Goal: Task Accomplishment & Management: Manage account settings

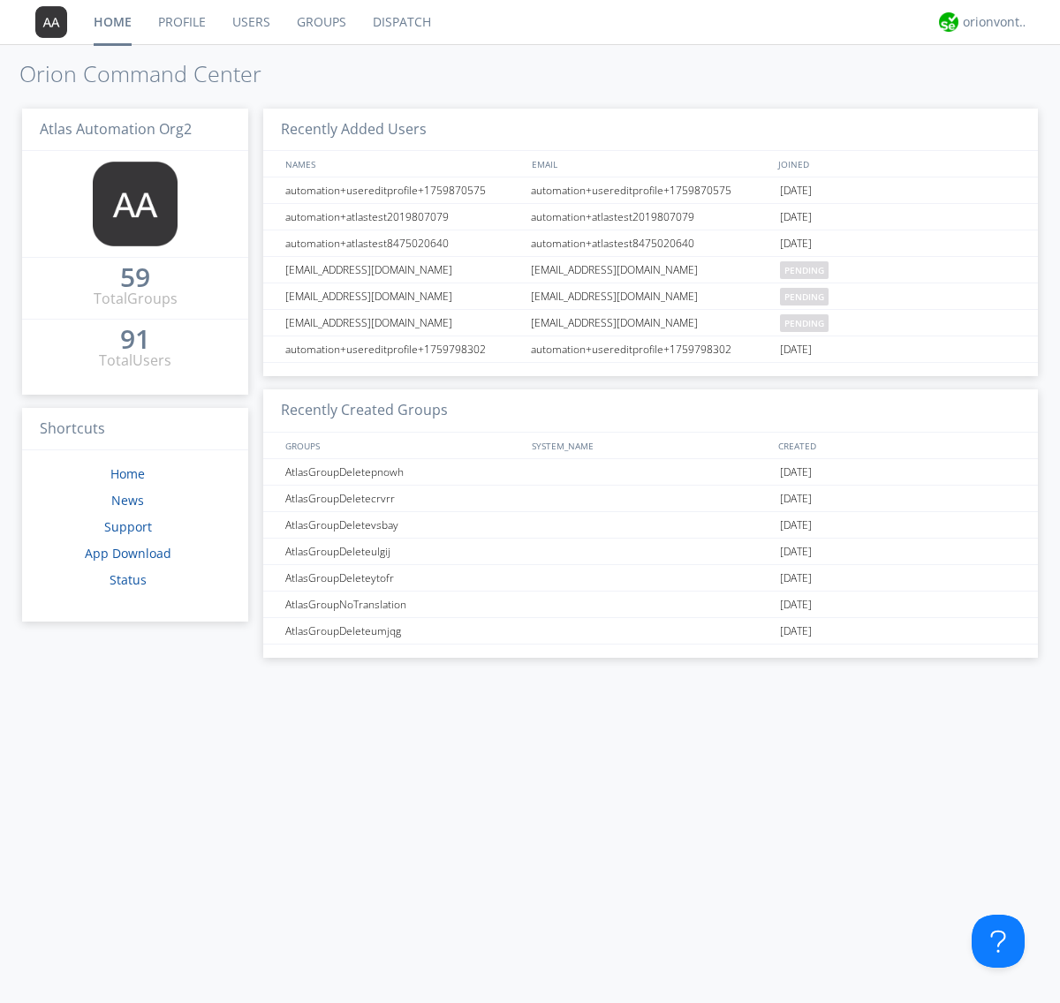
click at [320, 22] on link "Groups" at bounding box center [322, 22] width 76 height 44
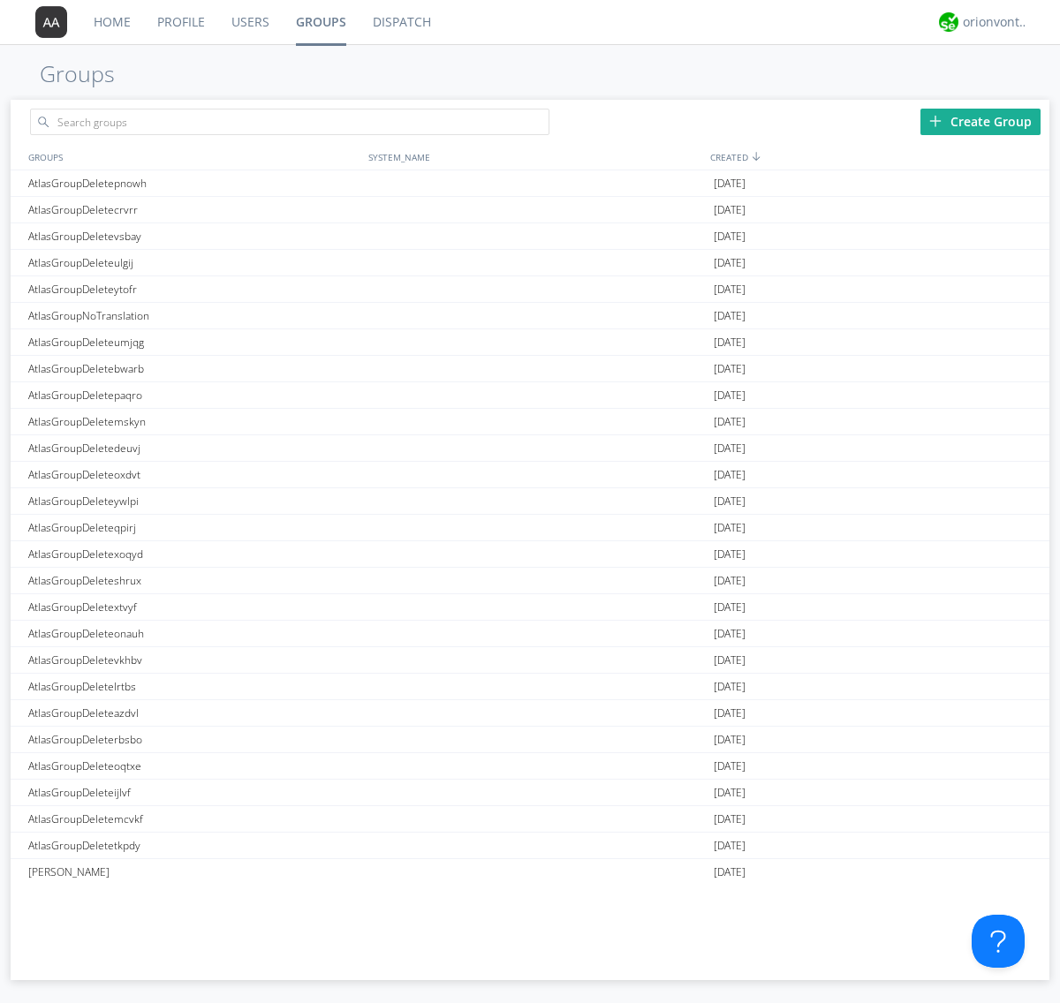
click at [320, 22] on link "Groups" at bounding box center [321, 22] width 77 height 44
click at [980, 121] on div "Create Group" at bounding box center [980, 122] width 120 height 26
click at [320, 22] on link "Groups" at bounding box center [321, 22] width 77 height 44
type input "AtlasGroupDeletetvmfv"
click at [249, 22] on link "Users" at bounding box center [250, 22] width 64 height 44
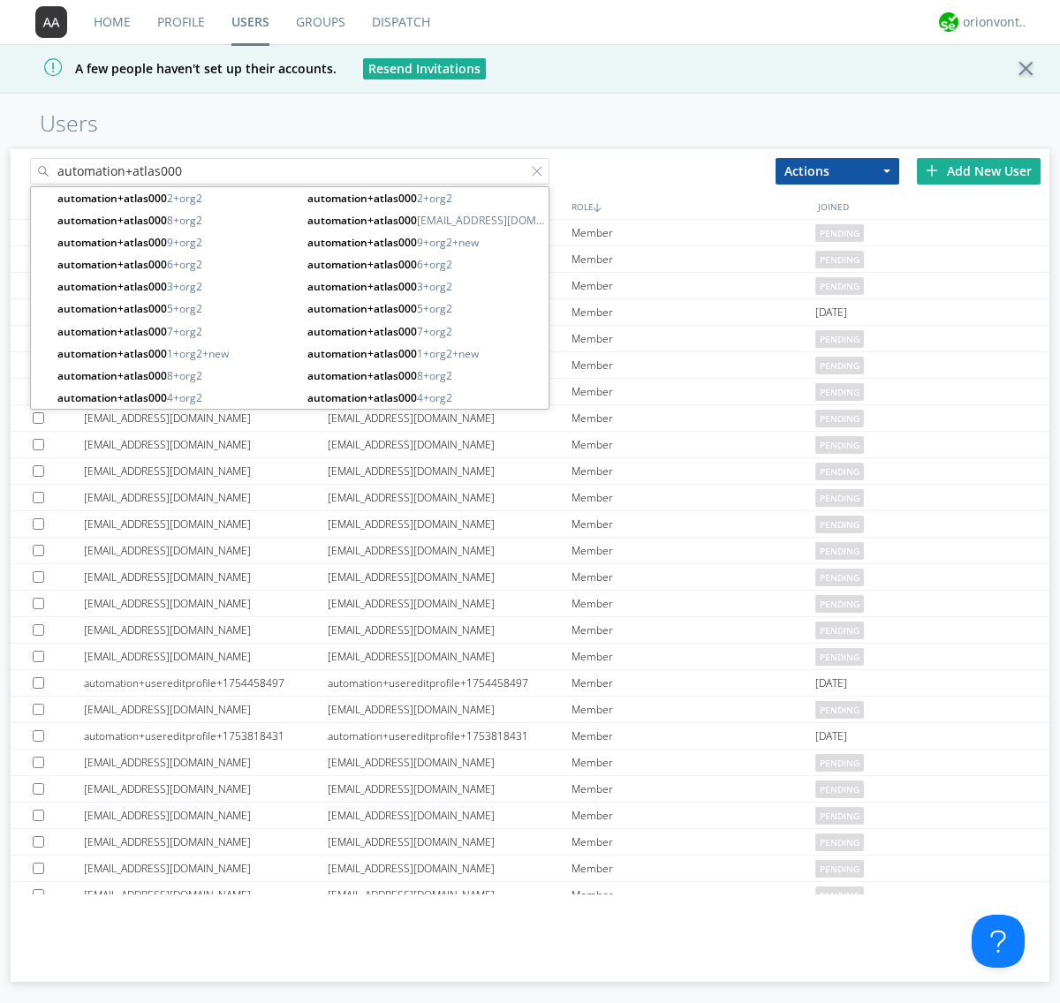
type input "automation+atlas000"
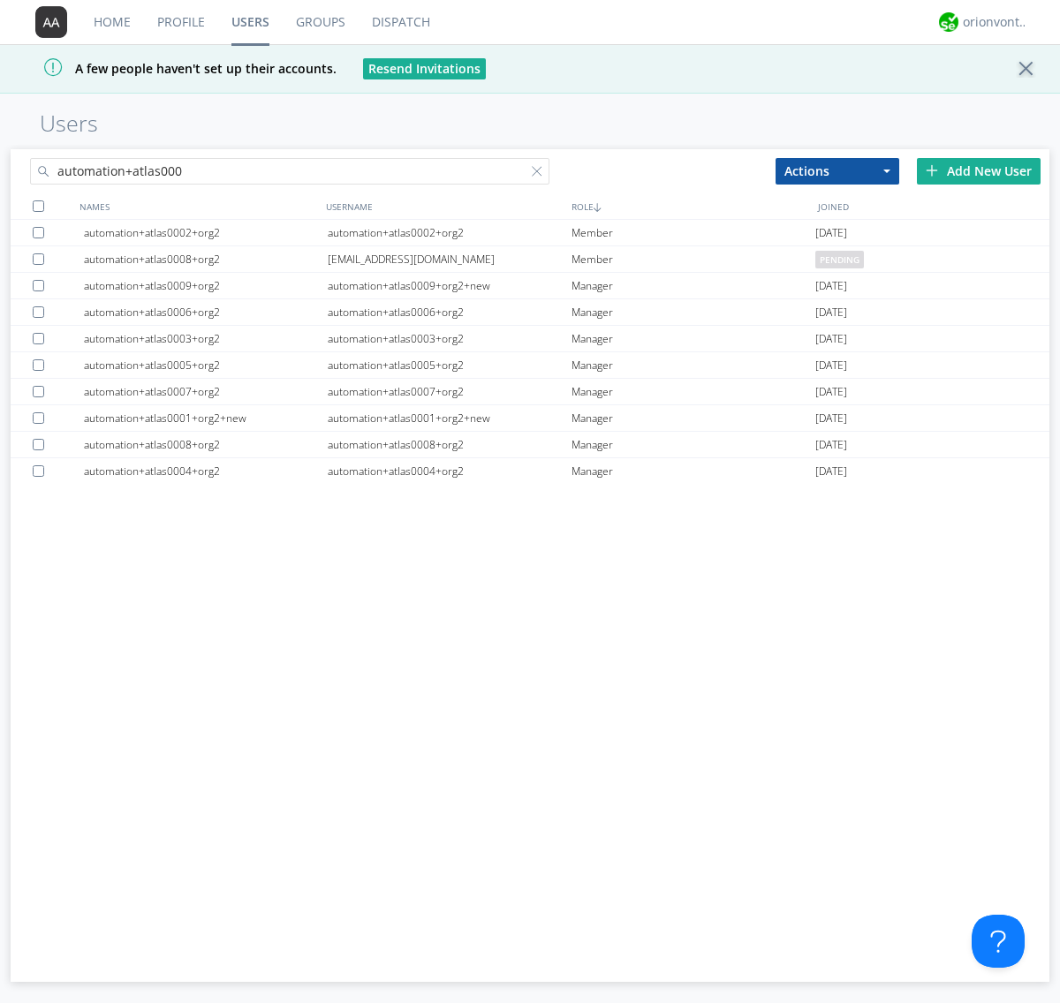
click at [38, 206] on div at bounding box center [38, 205] width 11 height 11
click at [837, 170] on button "Actions" at bounding box center [837, 171] width 124 height 26
click at [0, 0] on link "Add to Group" at bounding box center [0, 0] width 0 height 0
click at [250, 22] on link "Users" at bounding box center [250, 22] width 64 height 44
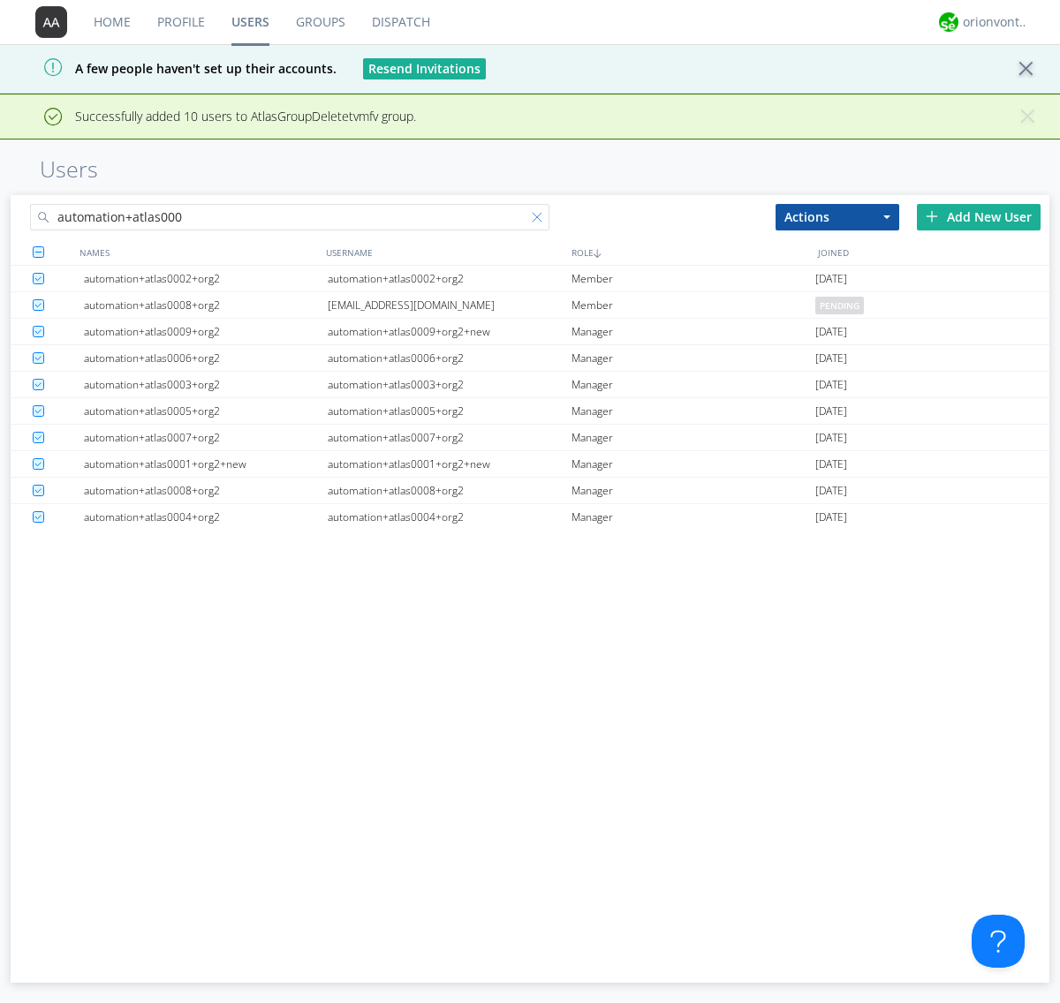
click at [541, 220] on div at bounding box center [541, 221] width 18 height 18
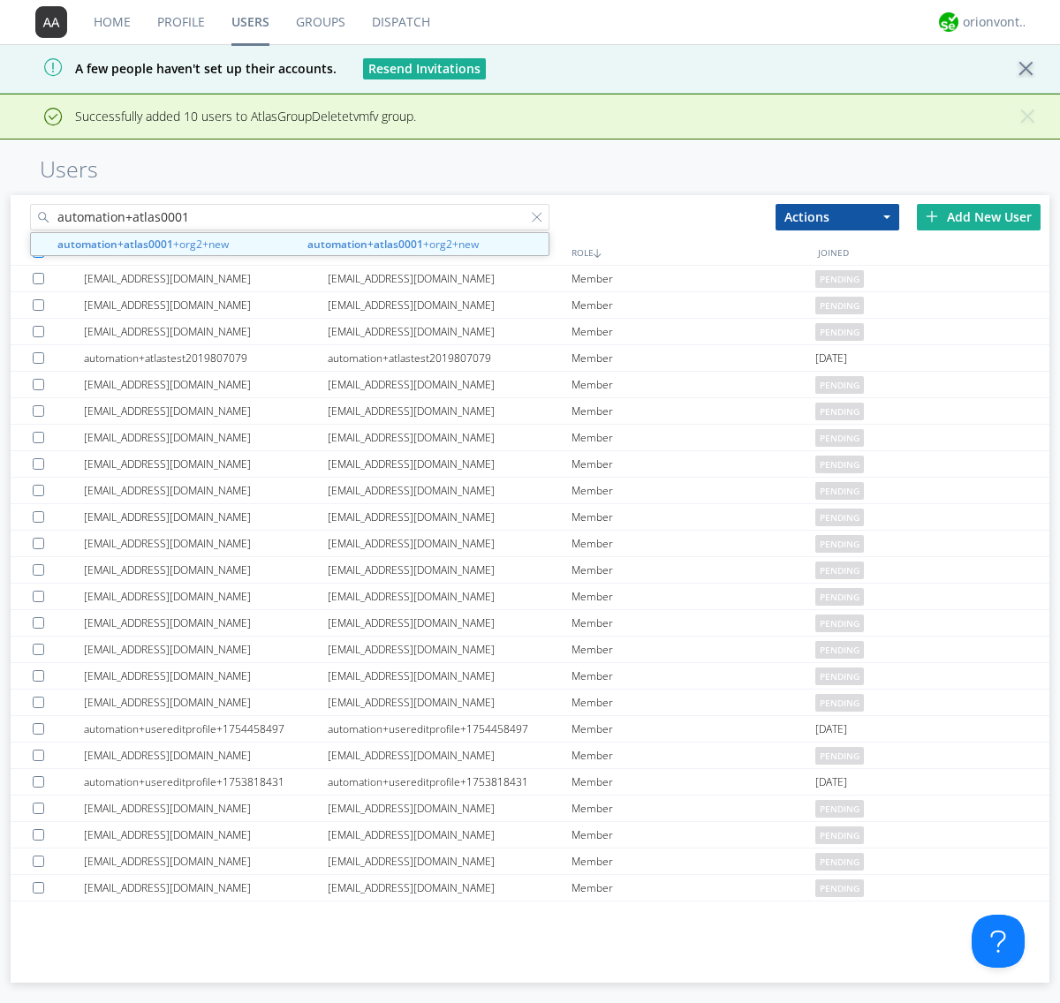
type input "automation+atlas0001"
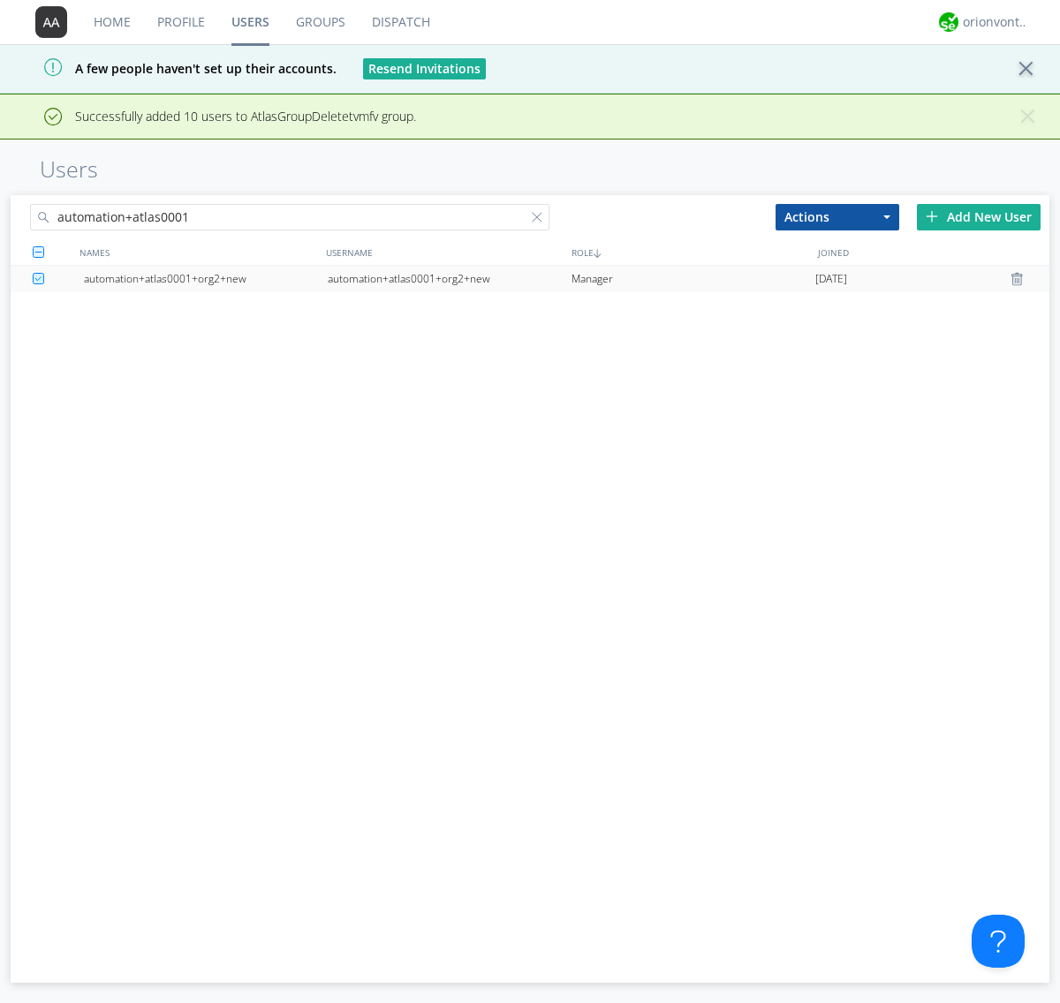
click at [449, 278] on div "automation+atlas0001+org2+new" at bounding box center [450, 279] width 244 height 26
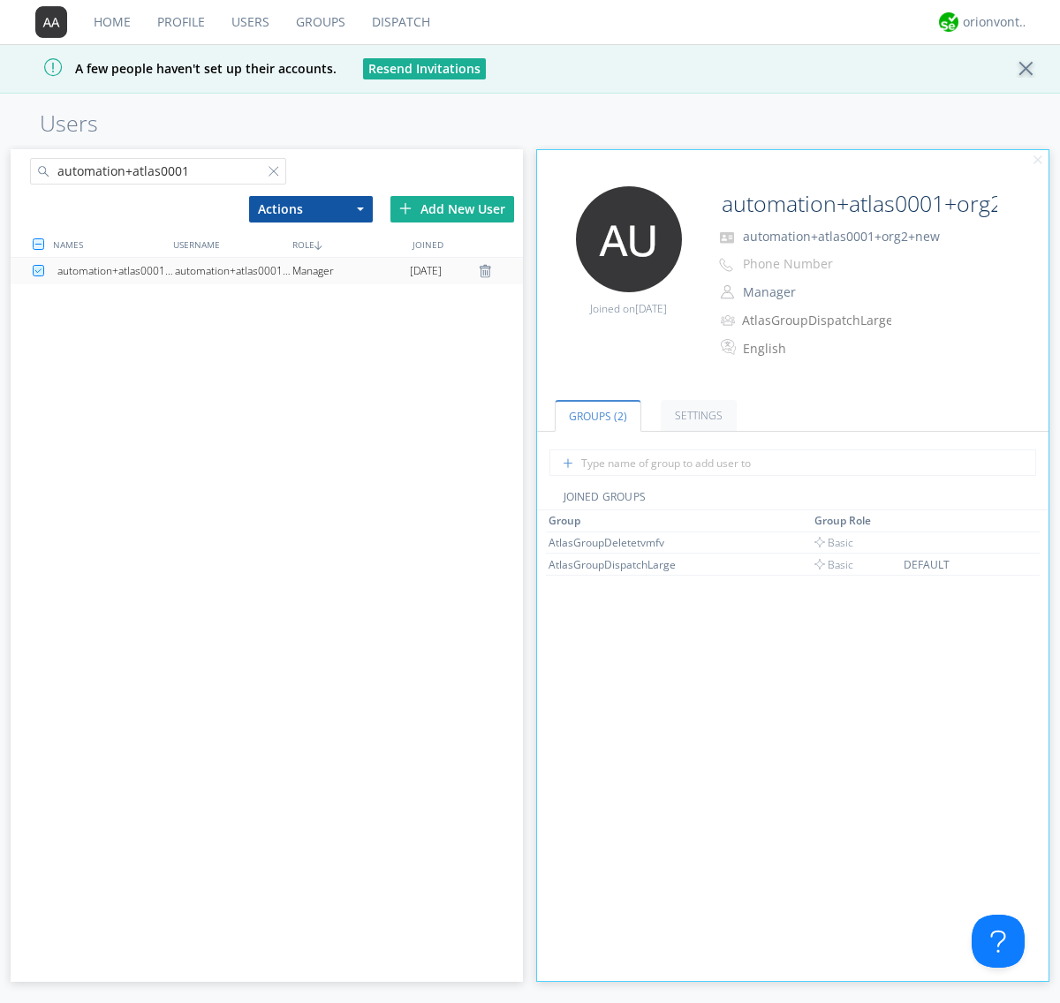
click at [319, 22] on link "Groups" at bounding box center [321, 22] width 76 height 44
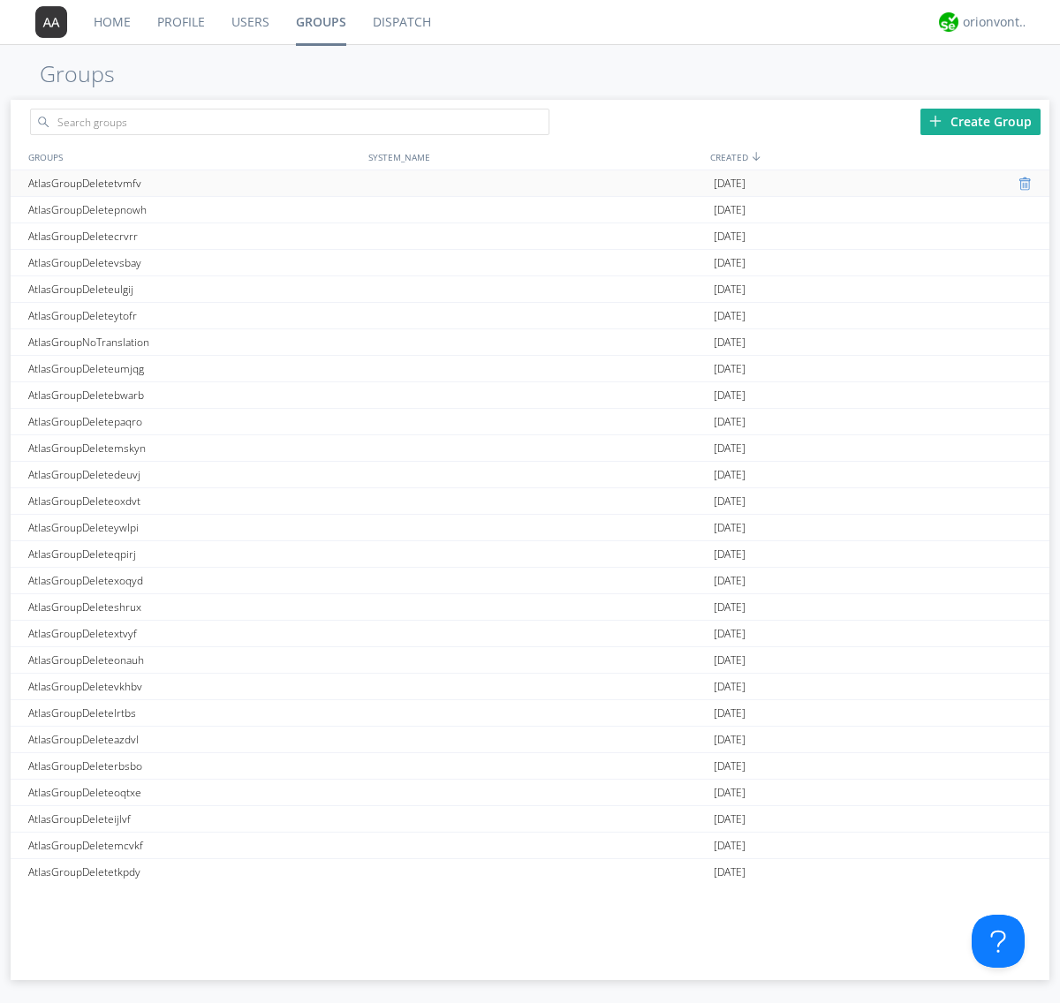
click at [1019, 184] on div at bounding box center [1027, 184] width 18 height 14
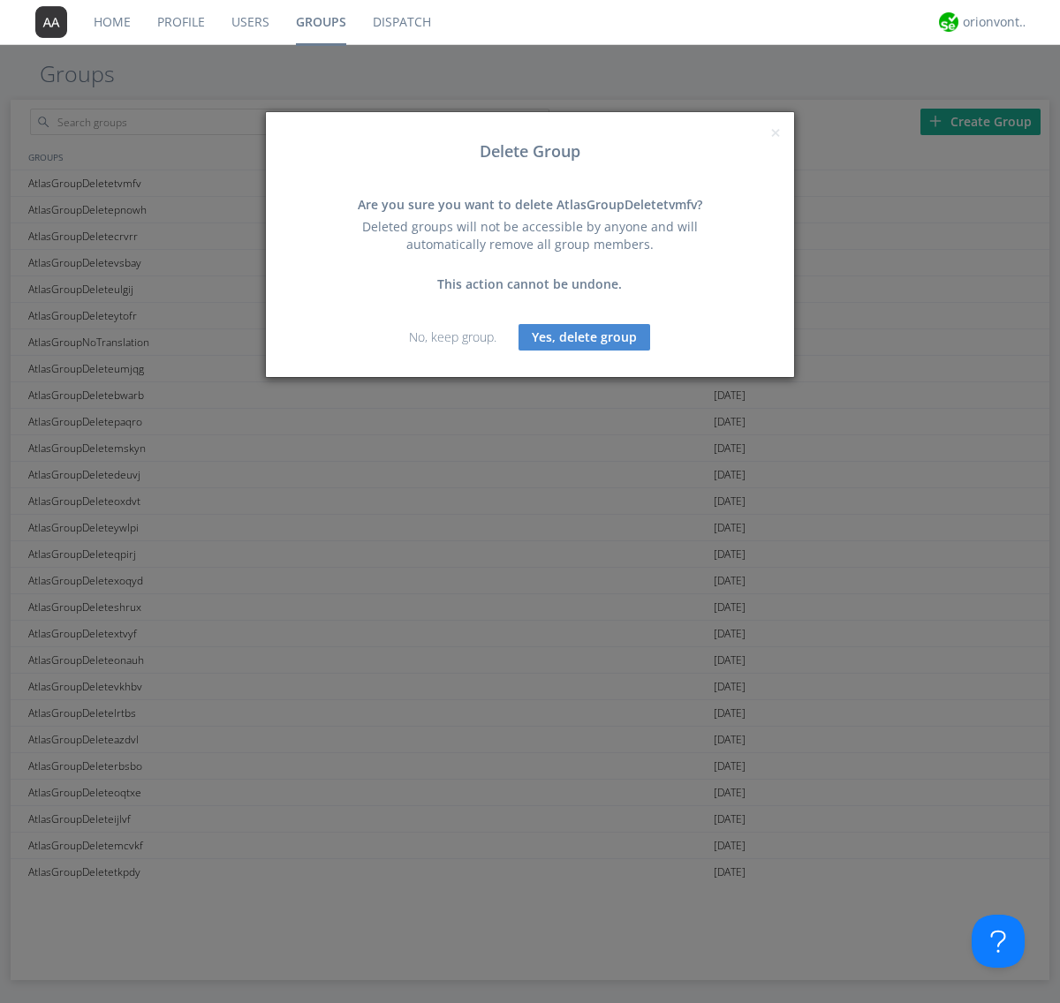
click at [585, 337] on button "Yes, delete group" at bounding box center [584, 337] width 132 height 26
